Goal: Information Seeking & Learning: Learn about a topic

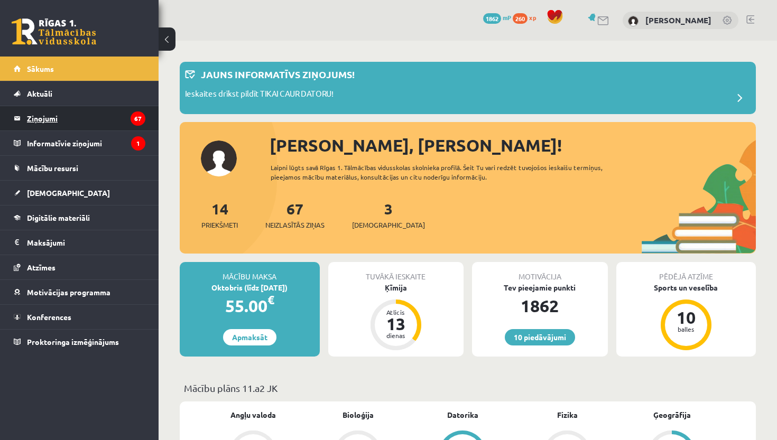
scroll to position [1020, 0]
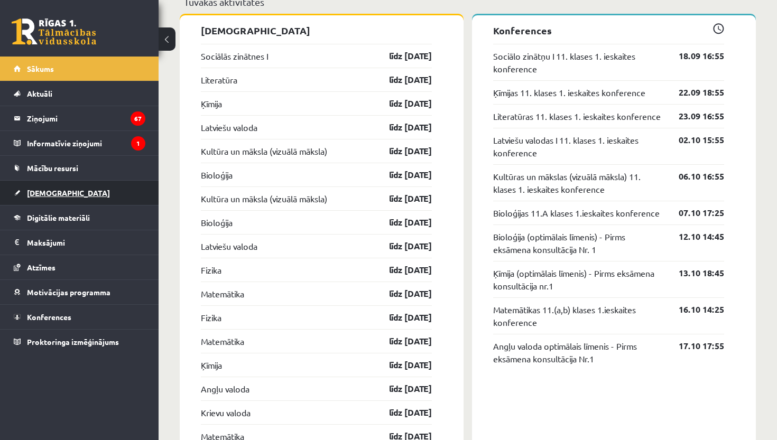
click at [51, 193] on span "[DEMOGRAPHIC_DATA]" at bounding box center [68, 193] width 83 height 10
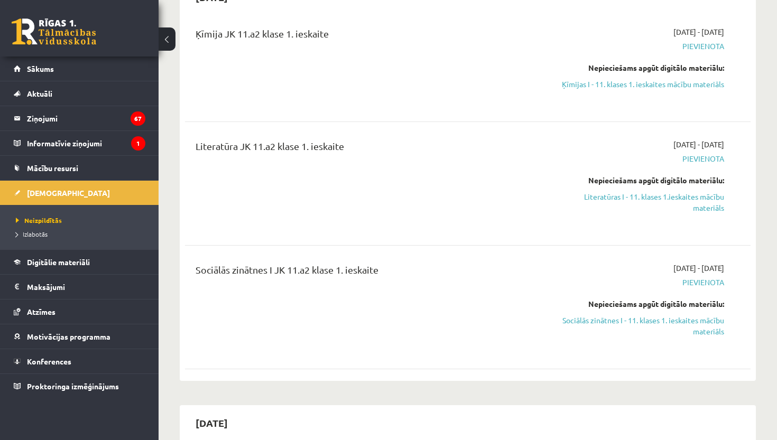
scroll to position [273, 0]
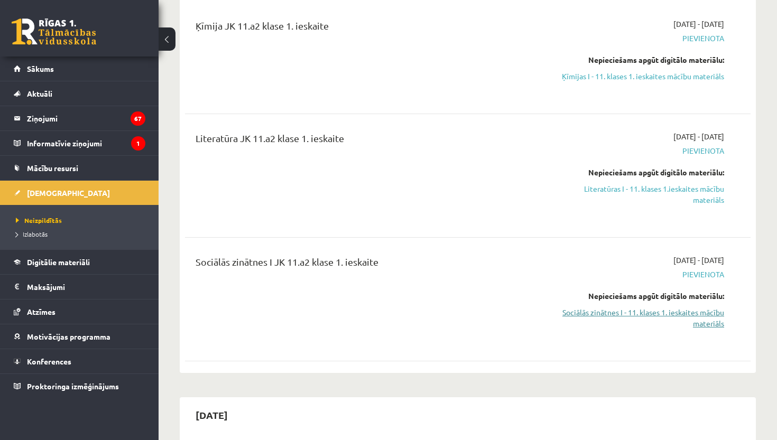
click at [690, 315] on link "Sociālās zinātnes I - 11. klases 1. ieskaites mācību materiāls" at bounding box center [641, 318] width 165 height 22
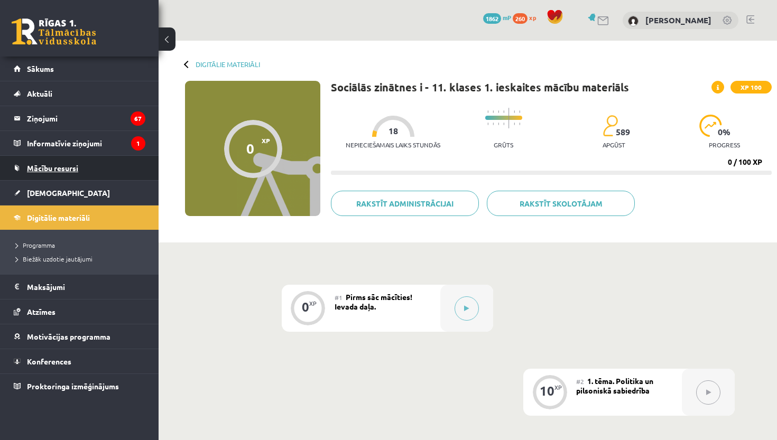
click at [60, 172] on span "Mācību resursi" at bounding box center [52, 168] width 51 height 10
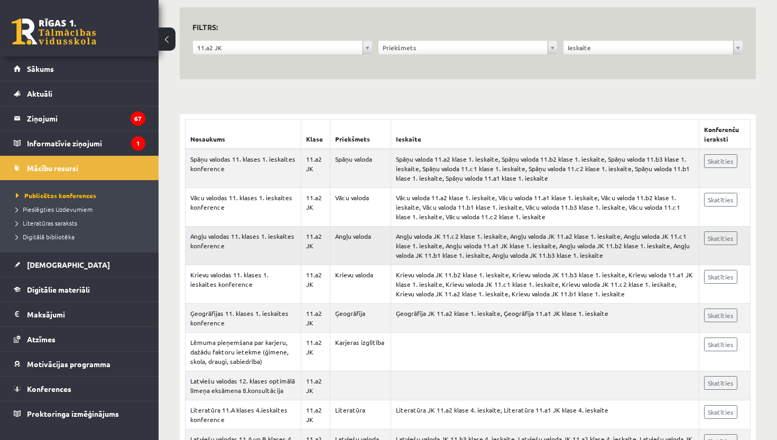
scroll to position [99, 0]
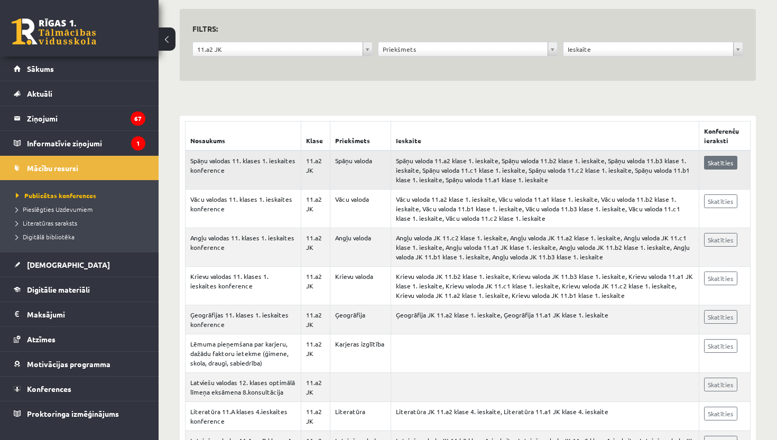
click at [725, 159] on link "Skatīties" at bounding box center [720, 163] width 33 height 14
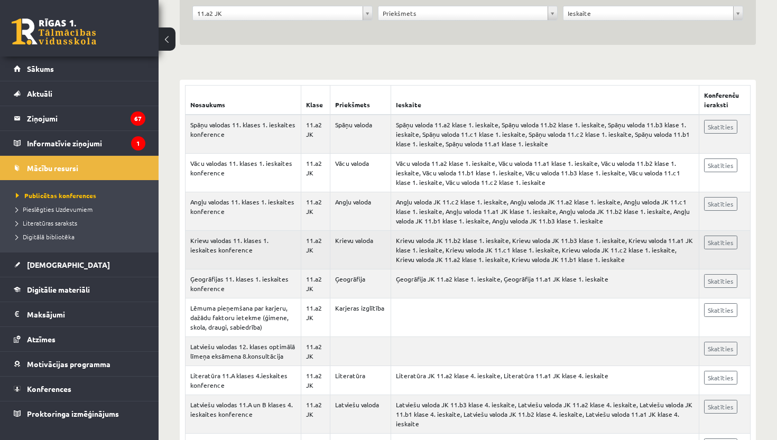
scroll to position [135, 0]
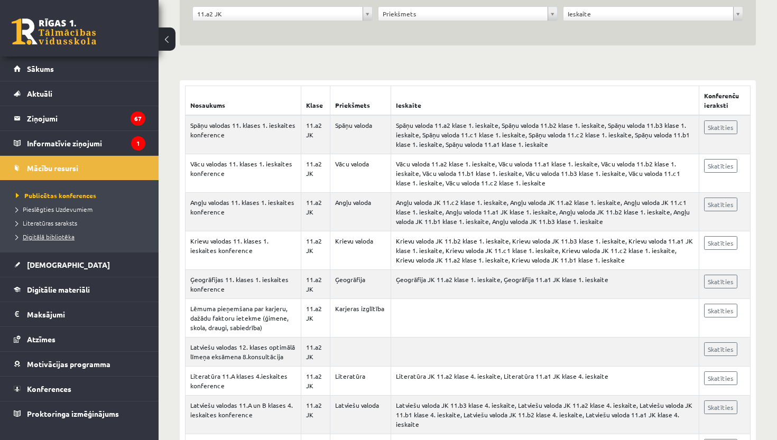
click at [69, 238] on span "Digitālā bibliotēka" at bounding box center [45, 237] width 59 height 8
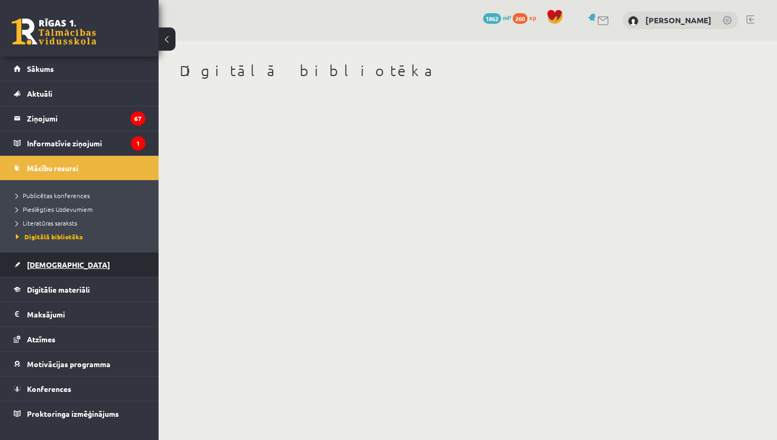
click at [53, 269] on span "[DEMOGRAPHIC_DATA]" at bounding box center [68, 265] width 83 height 10
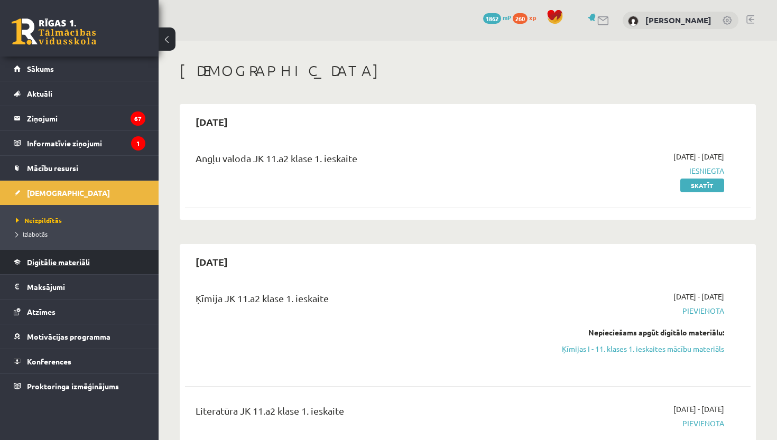
click at [62, 266] on span "Digitālie materiāli" at bounding box center [58, 262] width 63 height 10
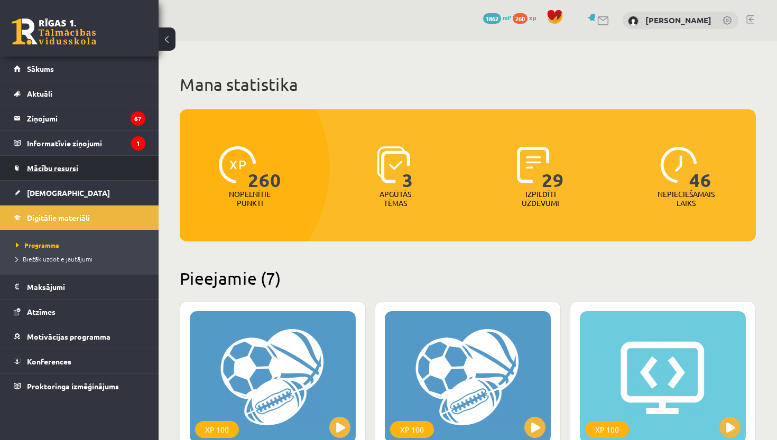
click at [59, 172] on link "Mācību resursi" at bounding box center [80, 168] width 132 height 24
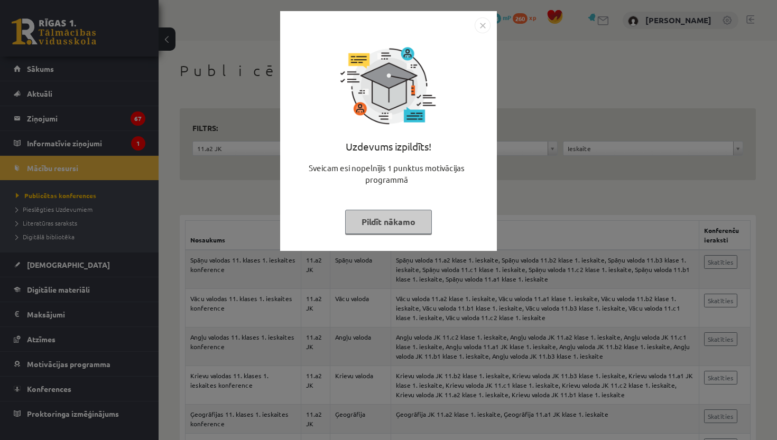
click at [416, 217] on button "Pildīt nākamo" at bounding box center [388, 222] width 87 height 24
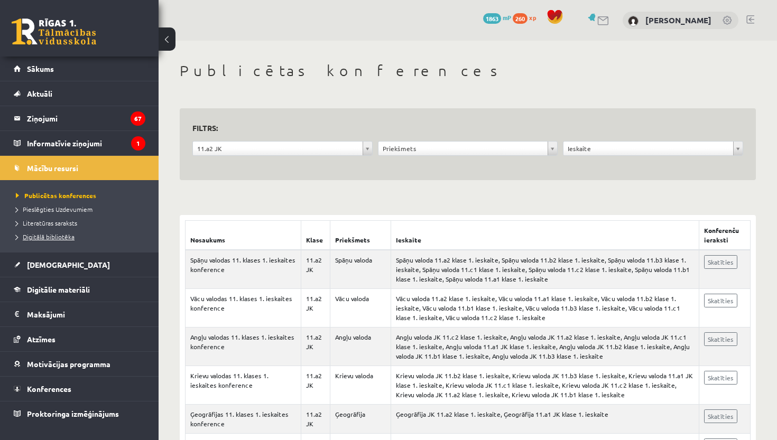
click at [68, 237] on span "Digitālā bibliotēka" at bounding box center [45, 237] width 59 height 8
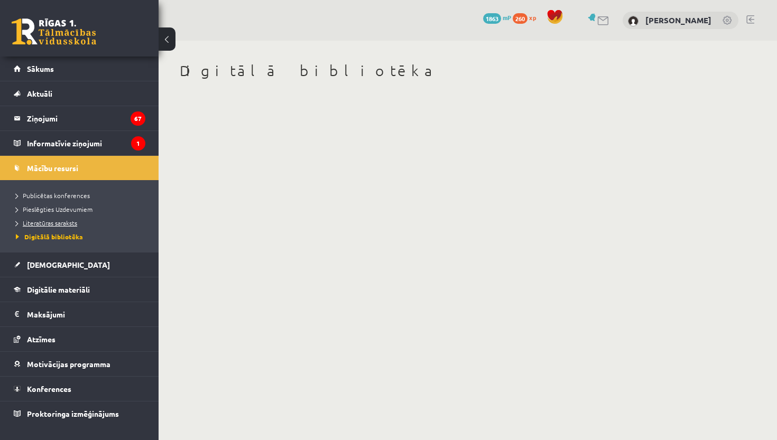
click at [51, 222] on span "Literatūras saraksts" at bounding box center [46, 223] width 61 height 8
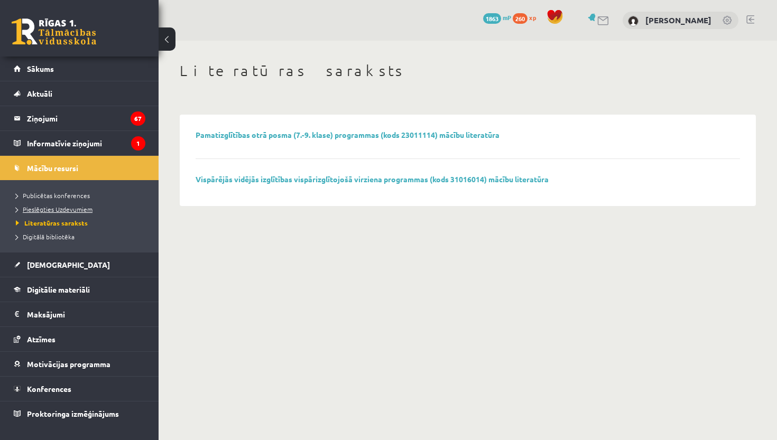
click at [62, 214] on link "Pieslēgties Uzdevumiem" at bounding box center [82, 210] width 132 height 10
click at [54, 235] on span "Digitālā bibliotēka" at bounding box center [45, 237] width 59 height 8
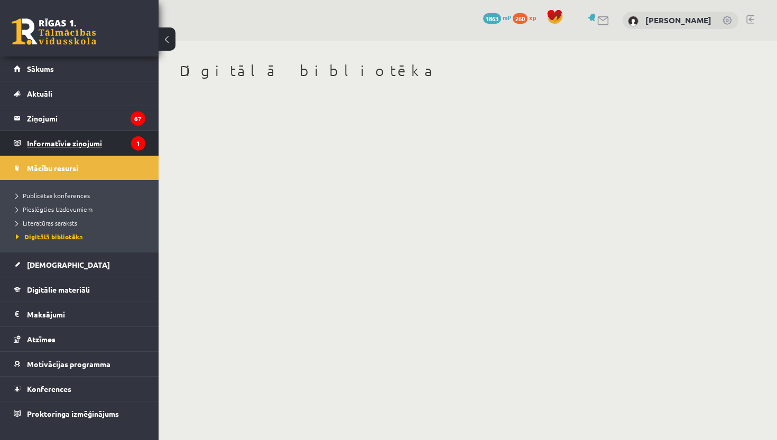
click at [56, 141] on legend "Informatīvie ziņojumi 1" at bounding box center [86, 143] width 118 height 24
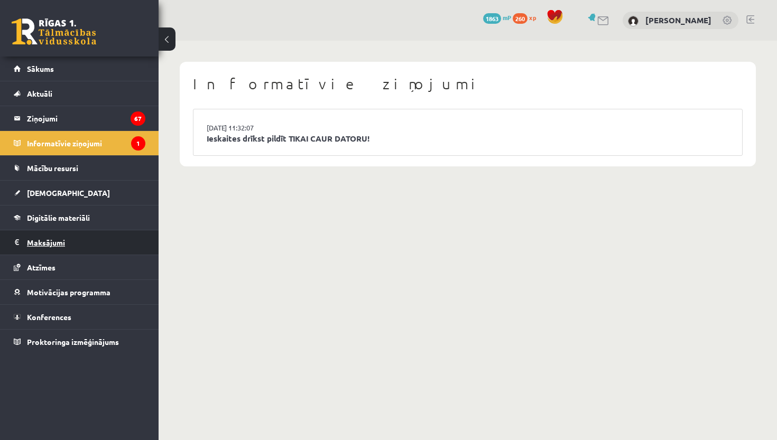
click at [52, 242] on legend "Maksājumi 0" at bounding box center [86, 242] width 118 height 24
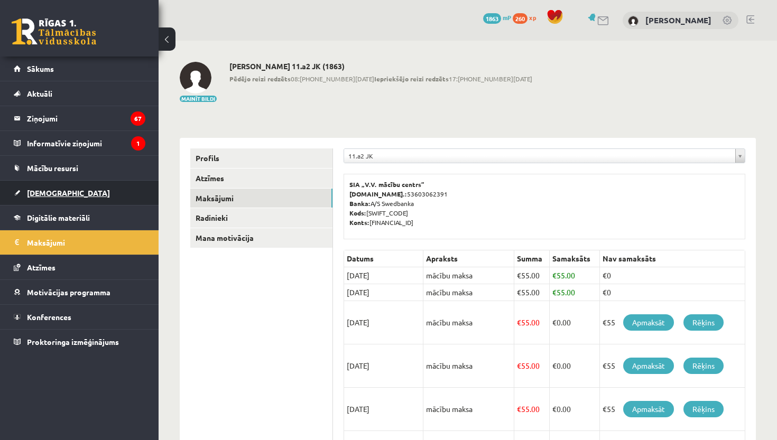
click at [51, 190] on span "[DEMOGRAPHIC_DATA]" at bounding box center [68, 193] width 83 height 10
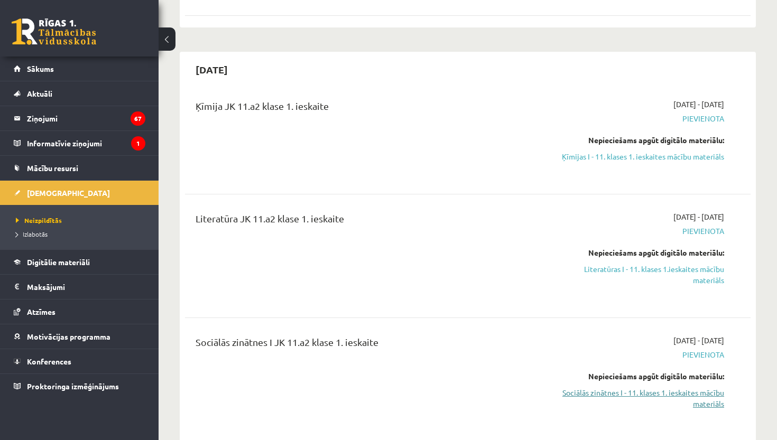
scroll to position [206, 0]
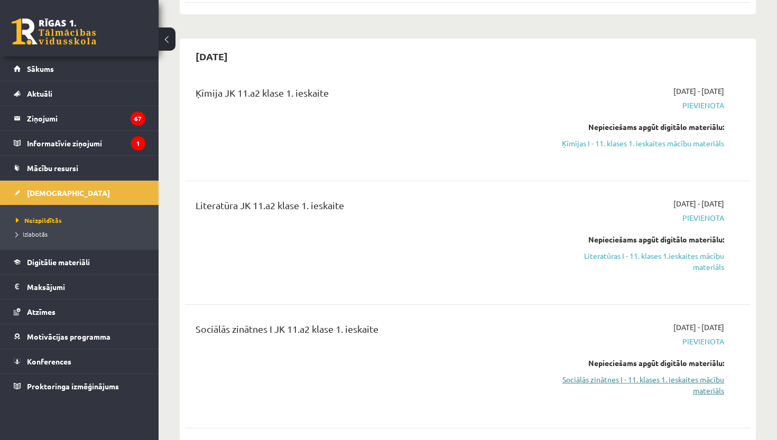
click at [613, 383] on link "Sociālās zinātnes I - 11. klases 1. ieskaites mācību materiāls" at bounding box center [641, 385] width 165 height 22
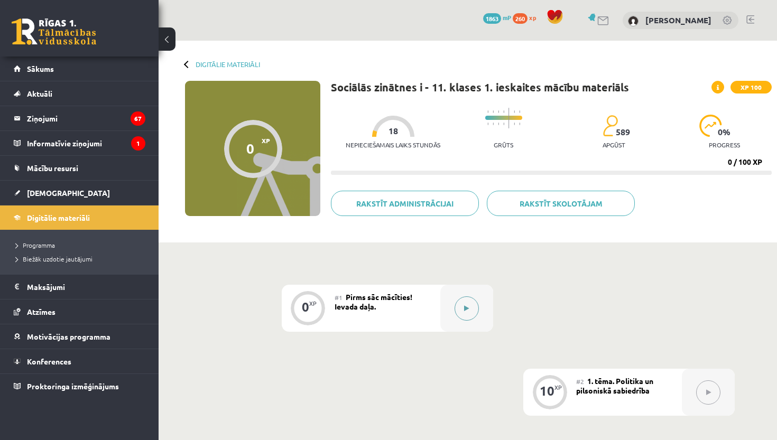
click at [469, 298] on button at bounding box center [467, 309] width 24 height 24
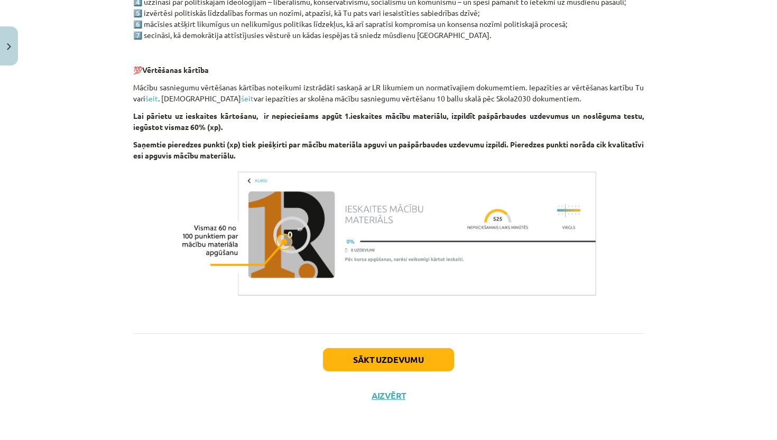
scroll to position [622, 0]
click at [405, 361] on button "Sākt uzdevumu" at bounding box center [388, 359] width 131 height 23
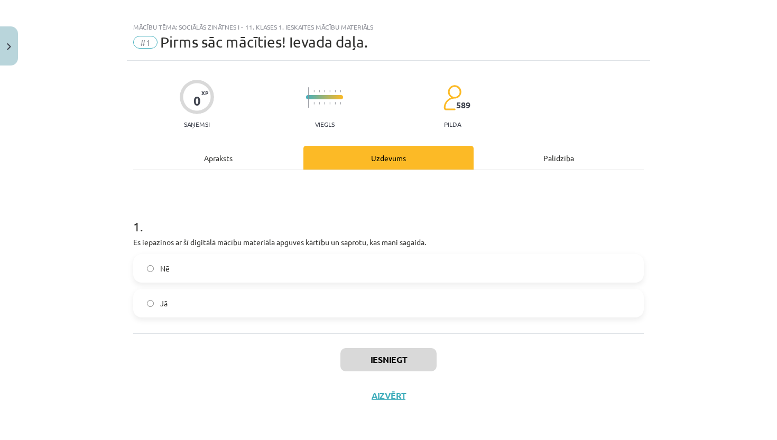
scroll to position [11, 0]
click at [389, 304] on label "Jā" at bounding box center [388, 303] width 509 height 26
click at [382, 398] on button "Aizvērt" at bounding box center [388, 396] width 40 height 11
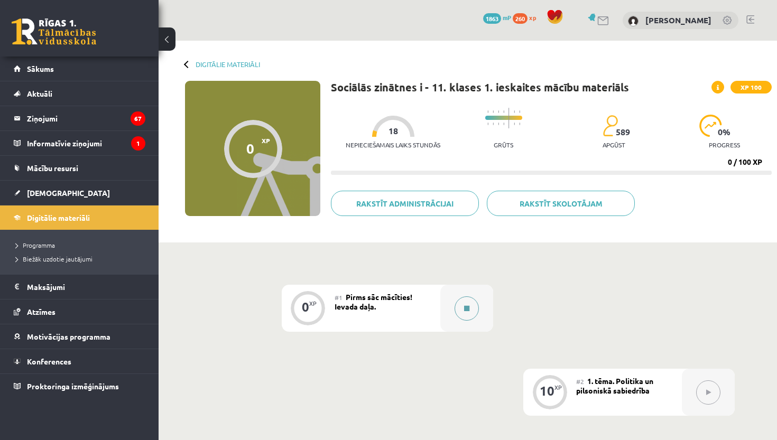
click at [474, 313] on button at bounding box center [467, 309] width 24 height 24
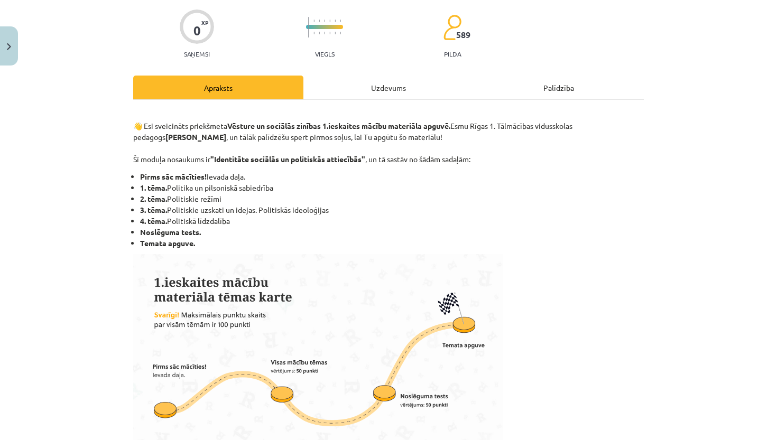
scroll to position [71, 0]
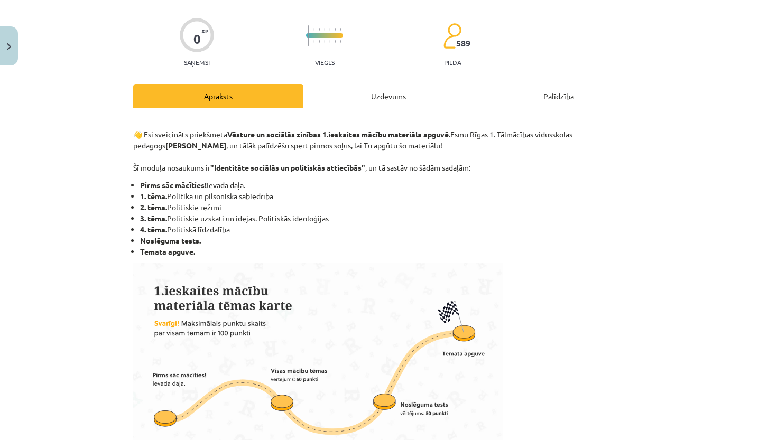
click at [381, 101] on div "Uzdevums" at bounding box center [388, 96] width 170 height 24
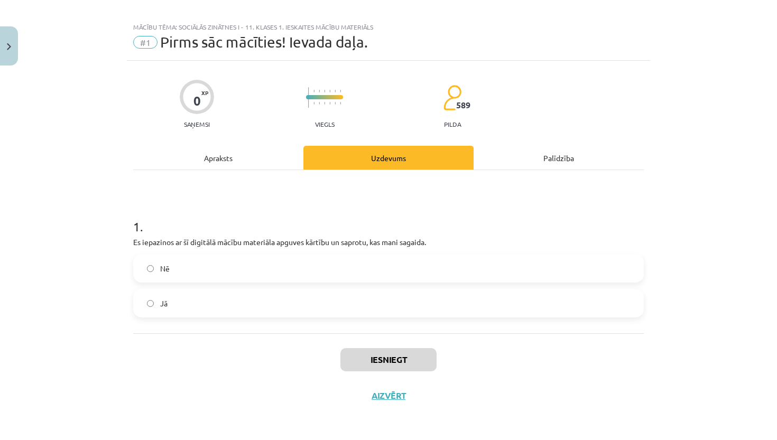
scroll to position [11, 0]
click at [340, 310] on label "Jā" at bounding box center [388, 303] width 509 height 26
click at [380, 354] on button "Iesniegt" at bounding box center [388, 359] width 96 height 23
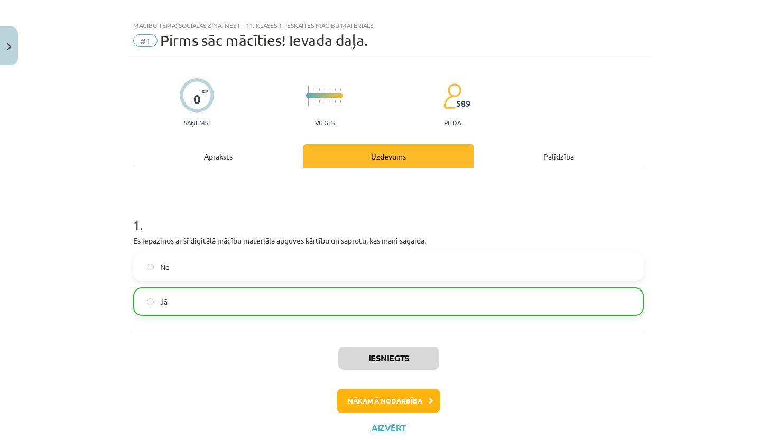
click at [384, 401] on button "Nākamā nodarbība" at bounding box center [389, 401] width 104 height 24
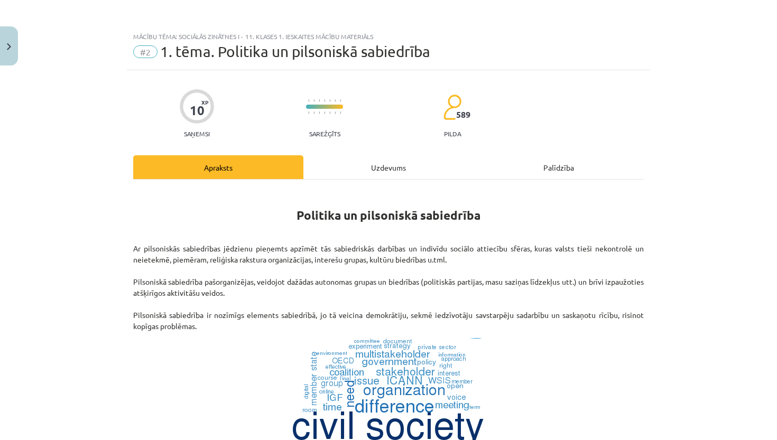
scroll to position [0, 0]
click at [395, 163] on div "Uzdevums" at bounding box center [388, 167] width 170 height 24
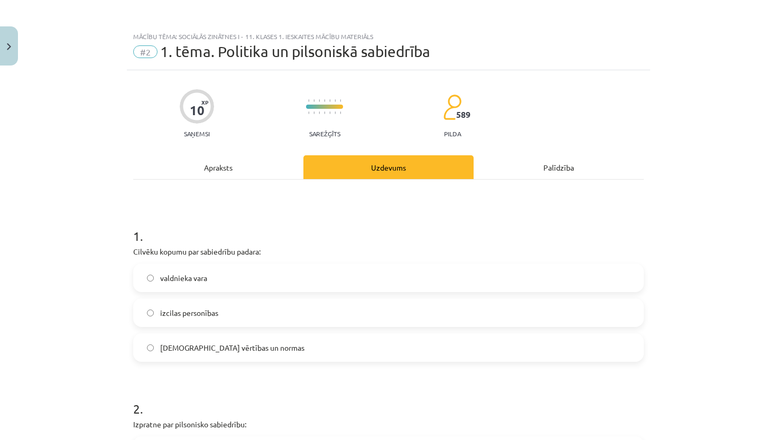
click at [230, 170] on div "Apraksts" at bounding box center [218, 167] width 170 height 24
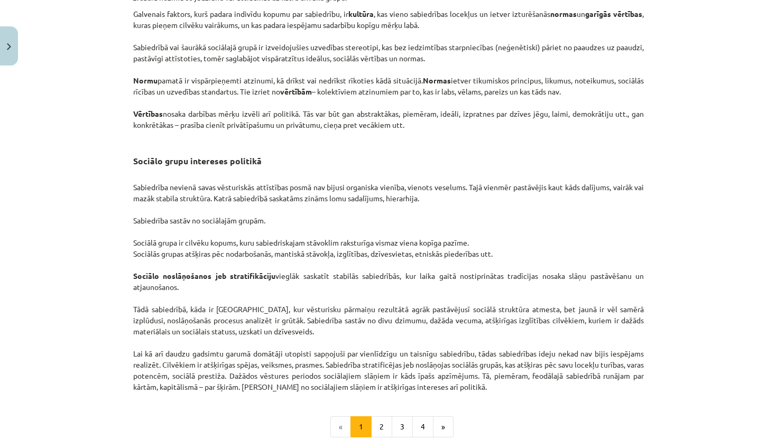
scroll to position [1481, 0]
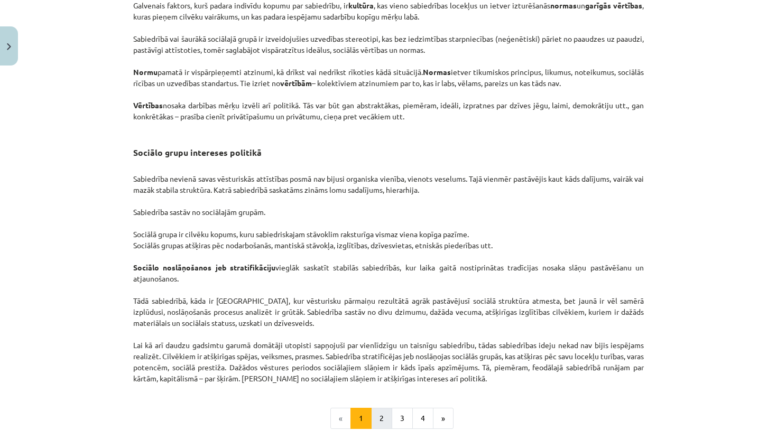
click at [383, 429] on button "2" at bounding box center [381, 418] width 21 height 21
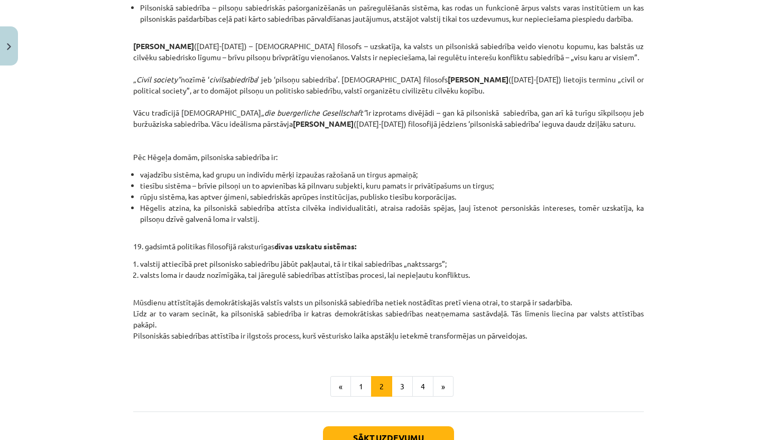
scroll to position [308, 0]
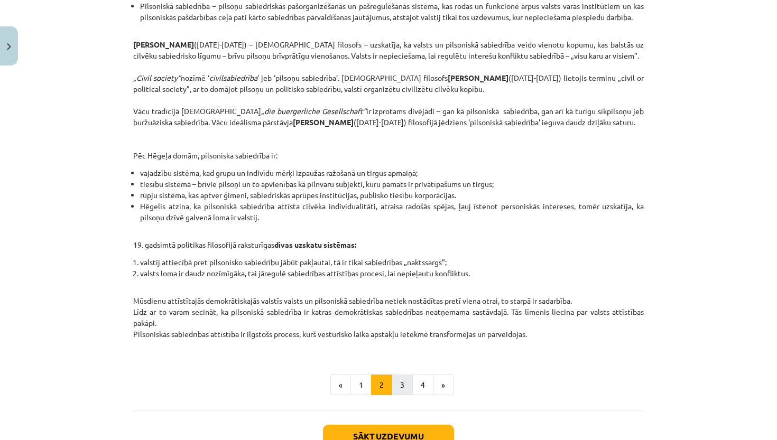
click at [405, 390] on button "3" at bounding box center [402, 385] width 21 height 21
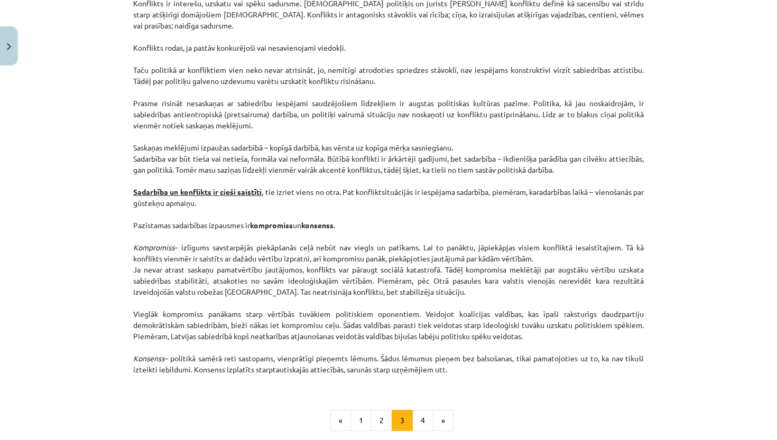
scroll to position [1251, 0]
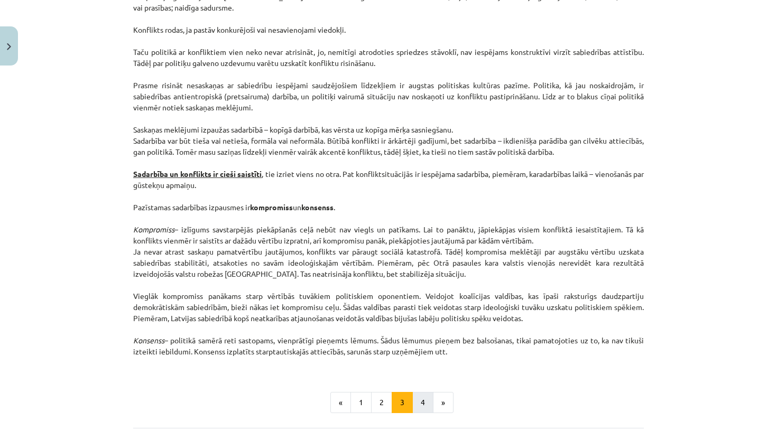
click at [423, 400] on button "4" at bounding box center [422, 402] width 21 height 21
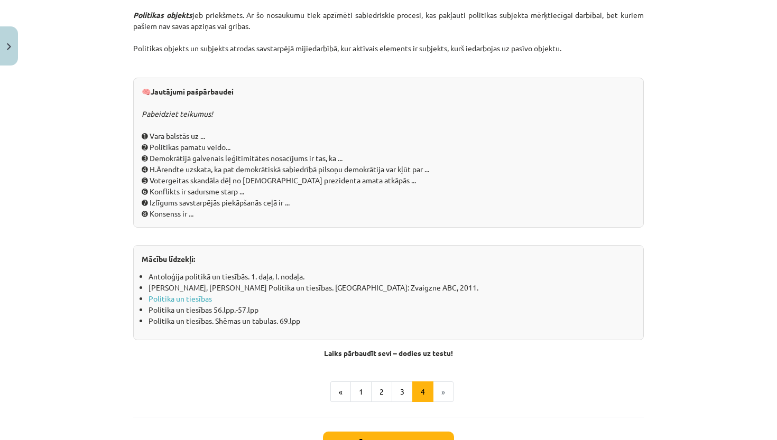
scroll to position [1053, 0]
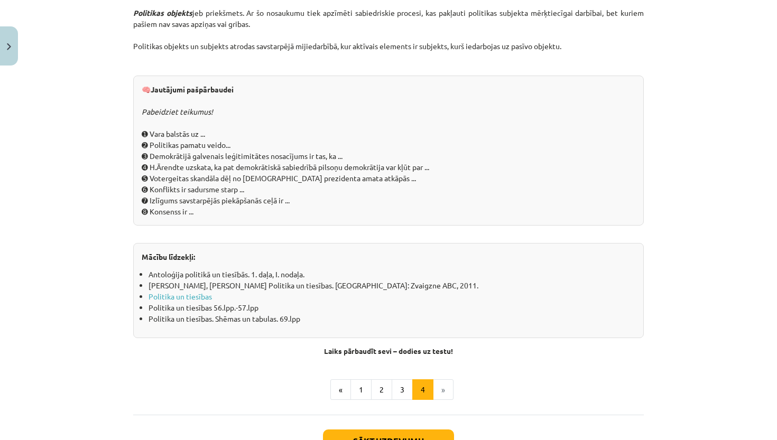
click at [375, 436] on button "Sākt uzdevumu" at bounding box center [388, 441] width 131 height 23
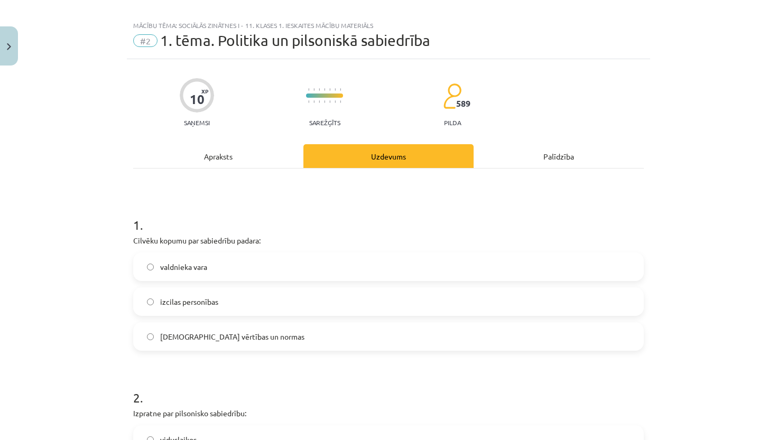
scroll to position [10, 0]
click at [346, 341] on label "[DEMOGRAPHIC_DATA] vērtības un normas" at bounding box center [388, 338] width 509 height 26
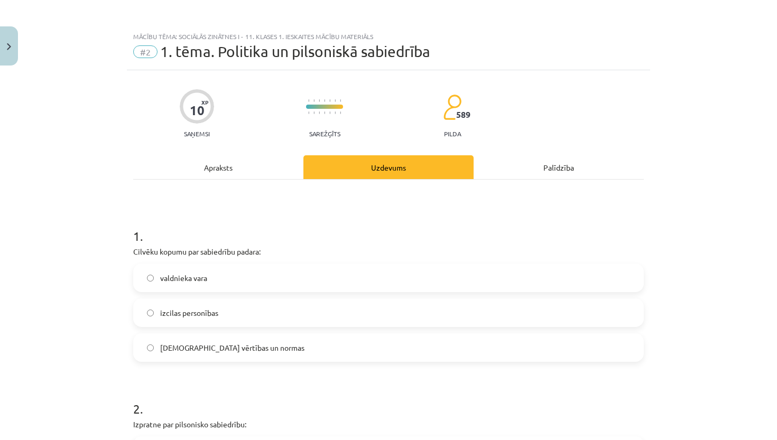
scroll to position [0, 0]
click at [224, 171] on div "Apraksts" at bounding box center [218, 167] width 170 height 24
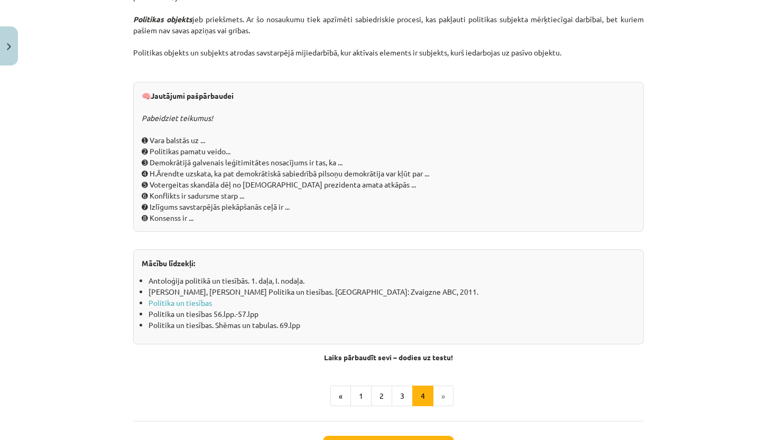
scroll to position [1135, 0]
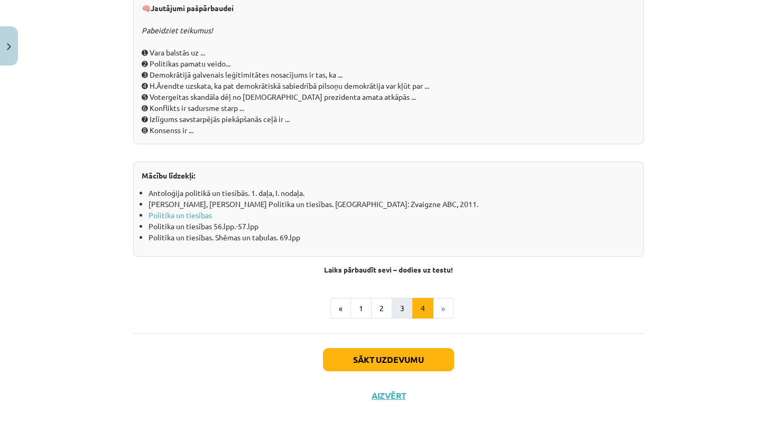
click at [397, 307] on button "3" at bounding box center [402, 308] width 21 height 21
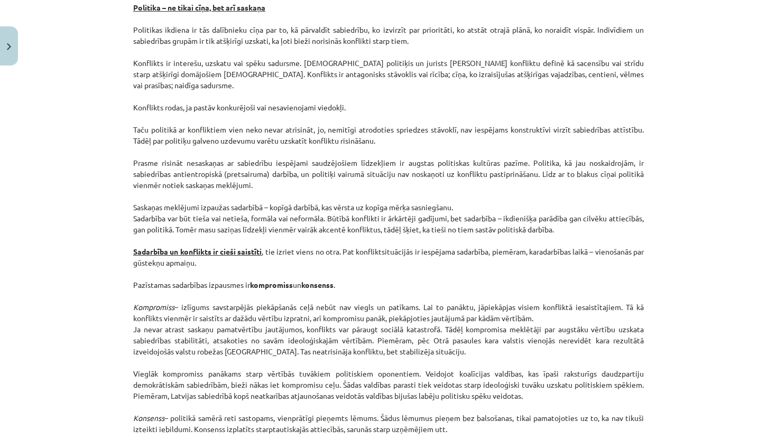
scroll to position [1314, 0]
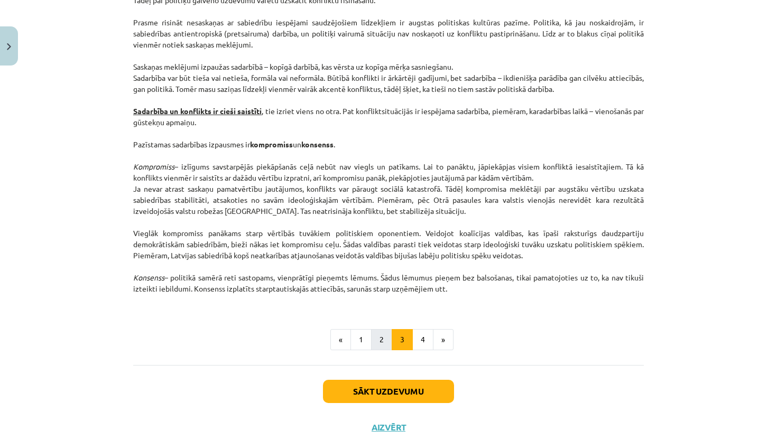
click at [382, 340] on button "2" at bounding box center [381, 339] width 21 height 21
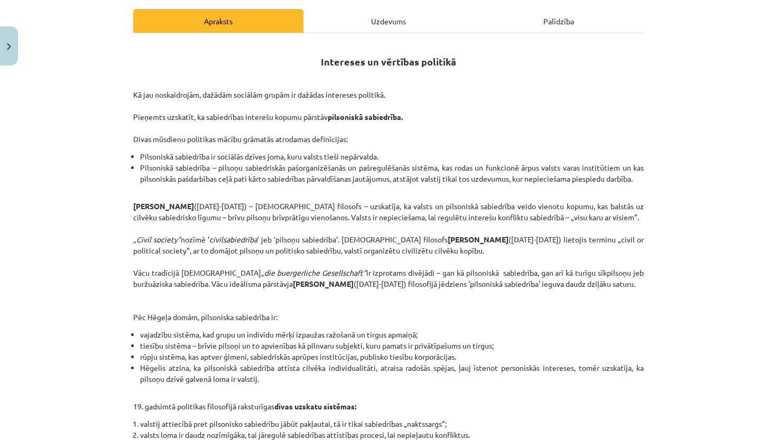
scroll to position [156, 0]
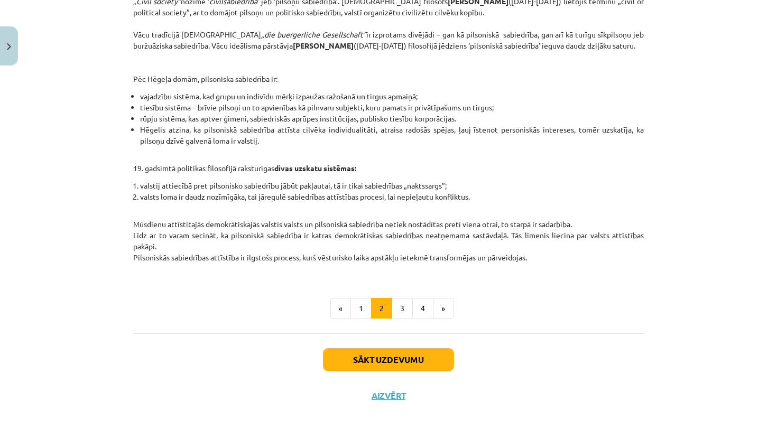
click at [381, 362] on button "Sākt uzdevumu" at bounding box center [388, 359] width 131 height 23
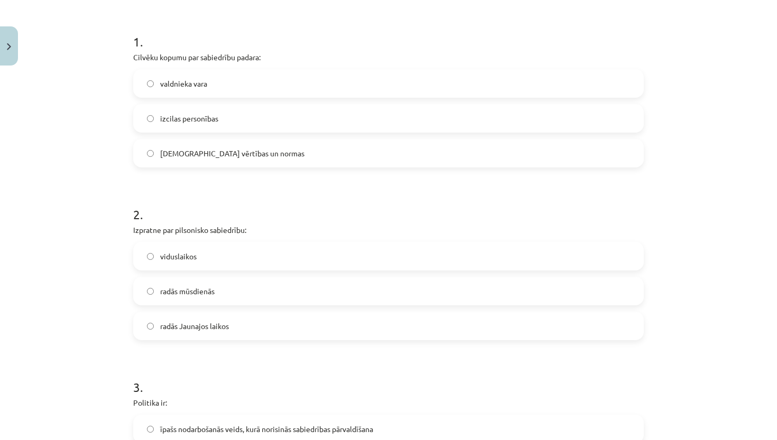
scroll to position [197, 0]
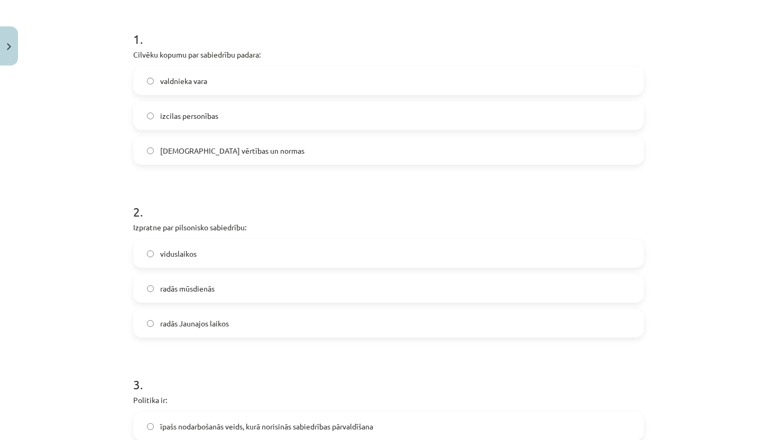
click at [371, 257] on label "viduslaikos" at bounding box center [388, 254] width 509 height 26
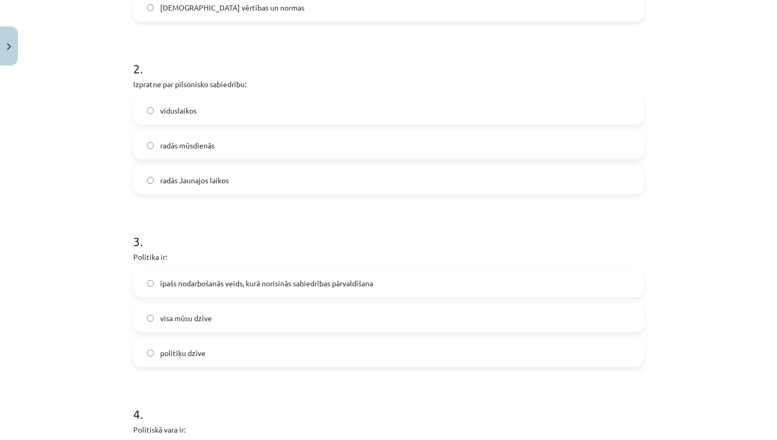
scroll to position [372, 0]
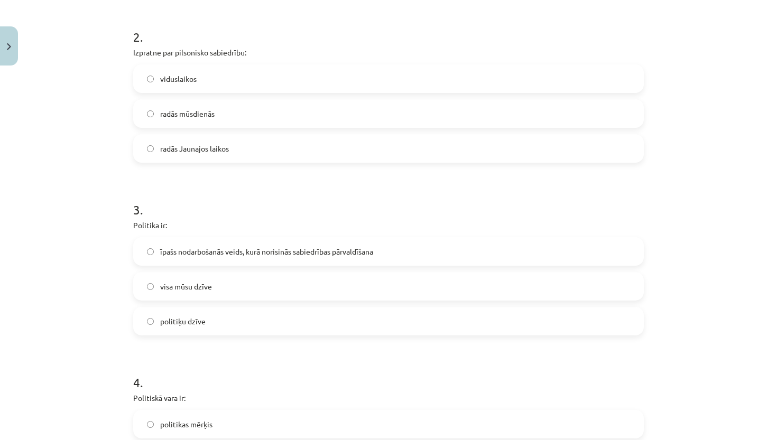
click at [373, 257] on span "īpašs nodarbošanās veids, kurā norisinās sabiedrības pārvaldīšana" at bounding box center [266, 251] width 213 height 11
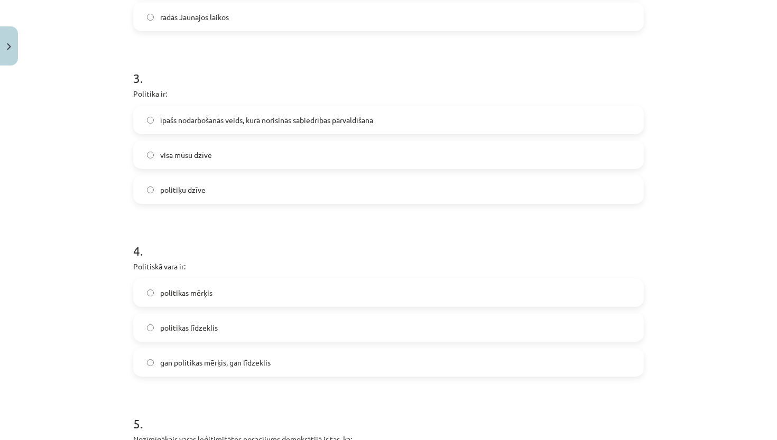
scroll to position [505, 0]
click at [297, 300] on label "politikas mērķis" at bounding box center [388, 292] width 509 height 26
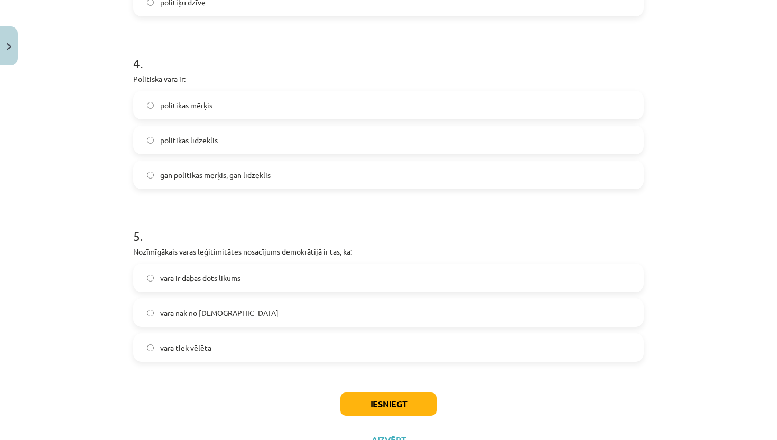
scroll to position [695, 0]
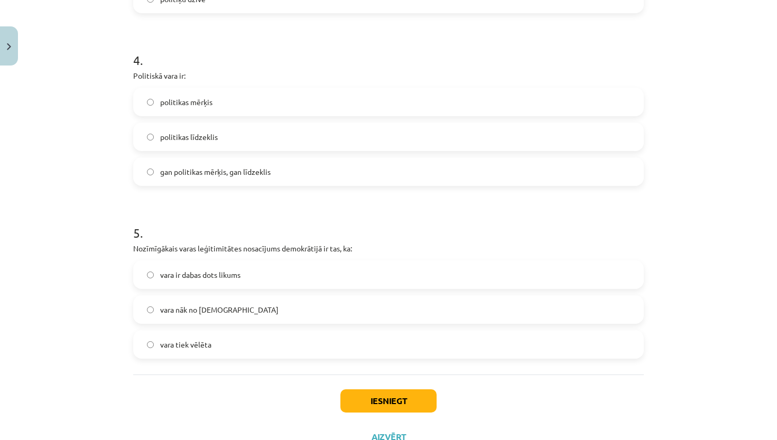
click at [282, 281] on label "vara ir dabas dots likums" at bounding box center [388, 275] width 509 height 26
click at [379, 397] on button "Iesniegt" at bounding box center [388, 401] width 96 height 23
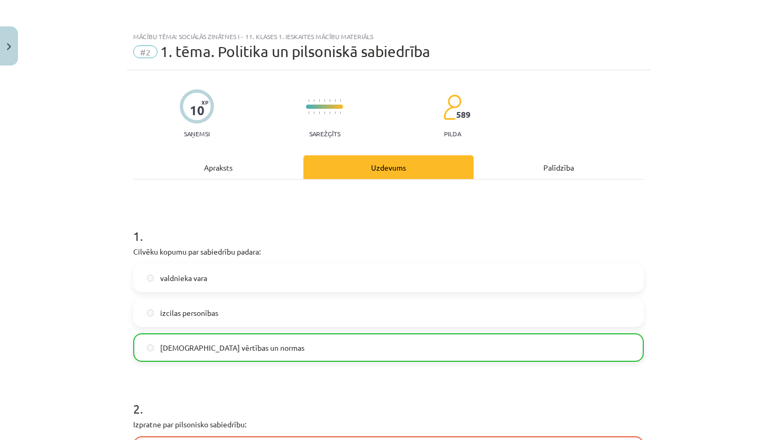
scroll to position [0, 0]
click at [1, 53] on button "Close" at bounding box center [9, 45] width 18 height 39
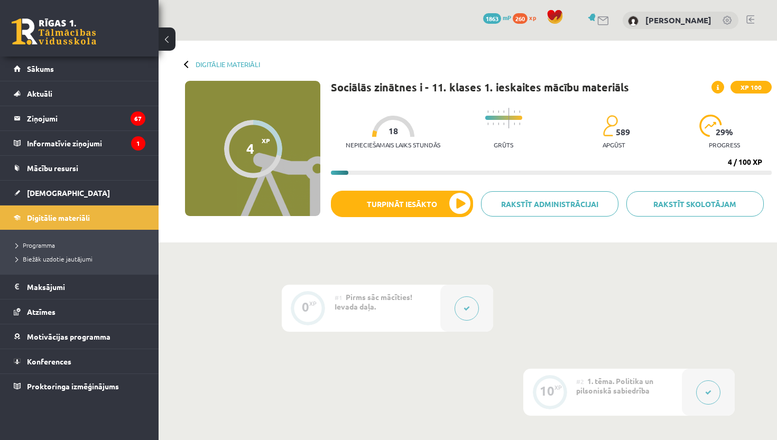
click at [570, 372] on div "10 XP" at bounding box center [549, 392] width 53 height 47
click at [578, 390] on span "1. tēma. Politika un pilsoniskā sabiedrība" at bounding box center [614, 385] width 77 height 19
click at [560, 389] on div "XP" at bounding box center [558, 388] width 7 height 6
click at [467, 306] on icon at bounding box center [467, 309] width 6 height 6
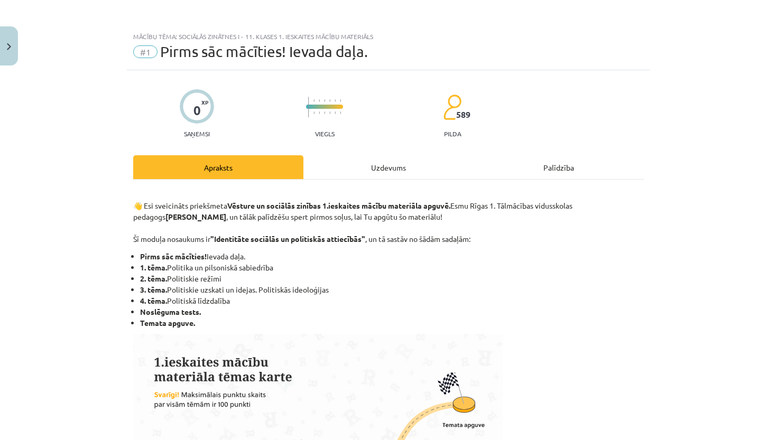
click at [385, 171] on div "Uzdevums" at bounding box center [388, 167] width 170 height 24
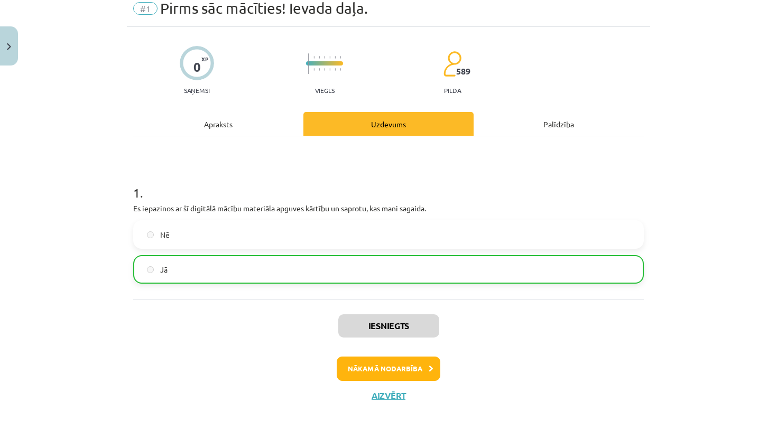
scroll to position [44, 0]
click at [402, 371] on button "Nākamā nodarbība" at bounding box center [389, 369] width 104 height 24
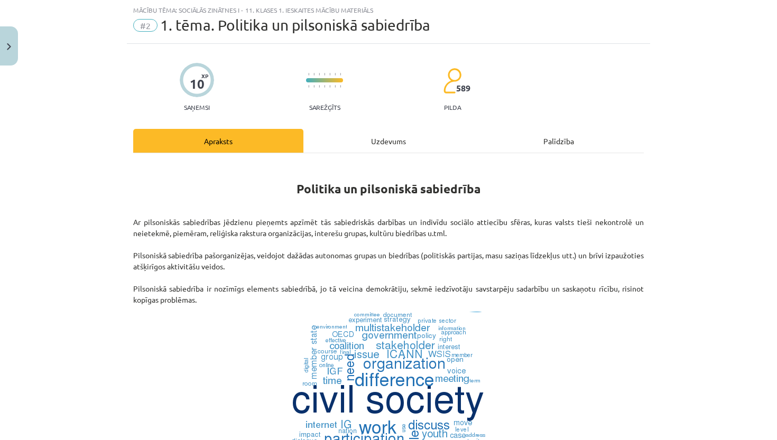
scroll to position [61, 0]
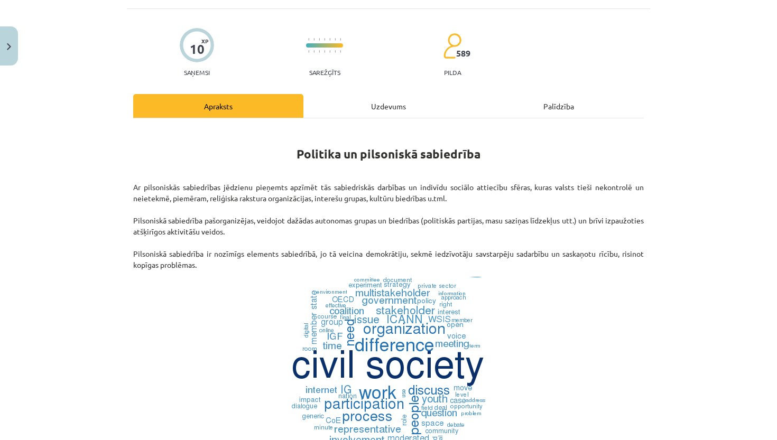
click at [389, 112] on div "Uzdevums" at bounding box center [388, 106] width 170 height 24
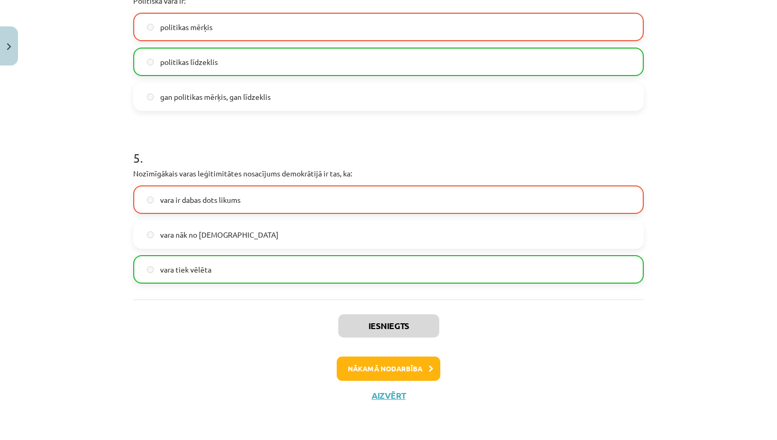
scroll to position [771, 0]
click at [392, 394] on button "Aizvērt" at bounding box center [388, 396] width 40 height 11
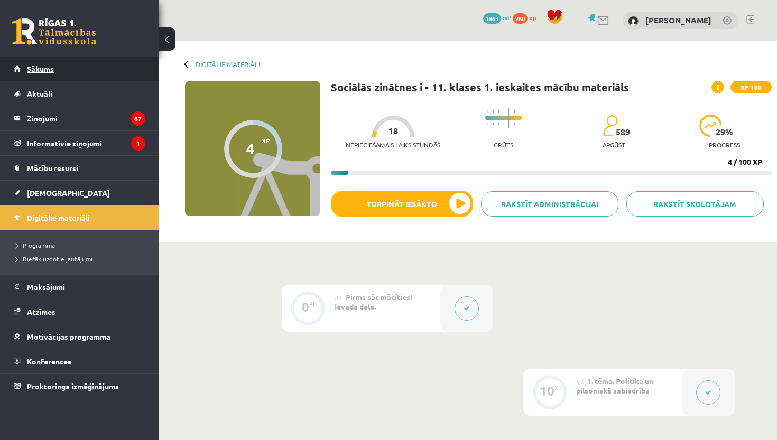
click at [43, 64] on link "Sākums" at bounding box center [80, 69] width 132 height 24
